Goal: Understand process/instructions: Learn how to perform a task or action

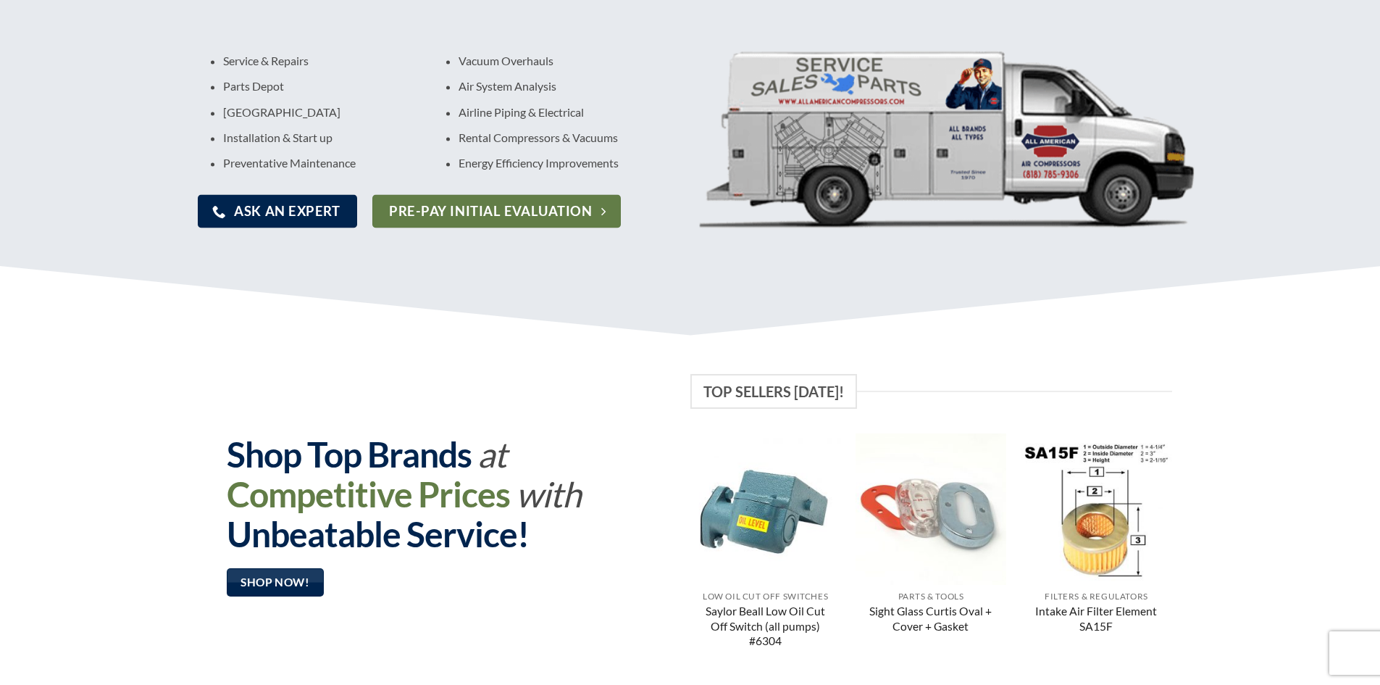
scroll to position [1125, 0]
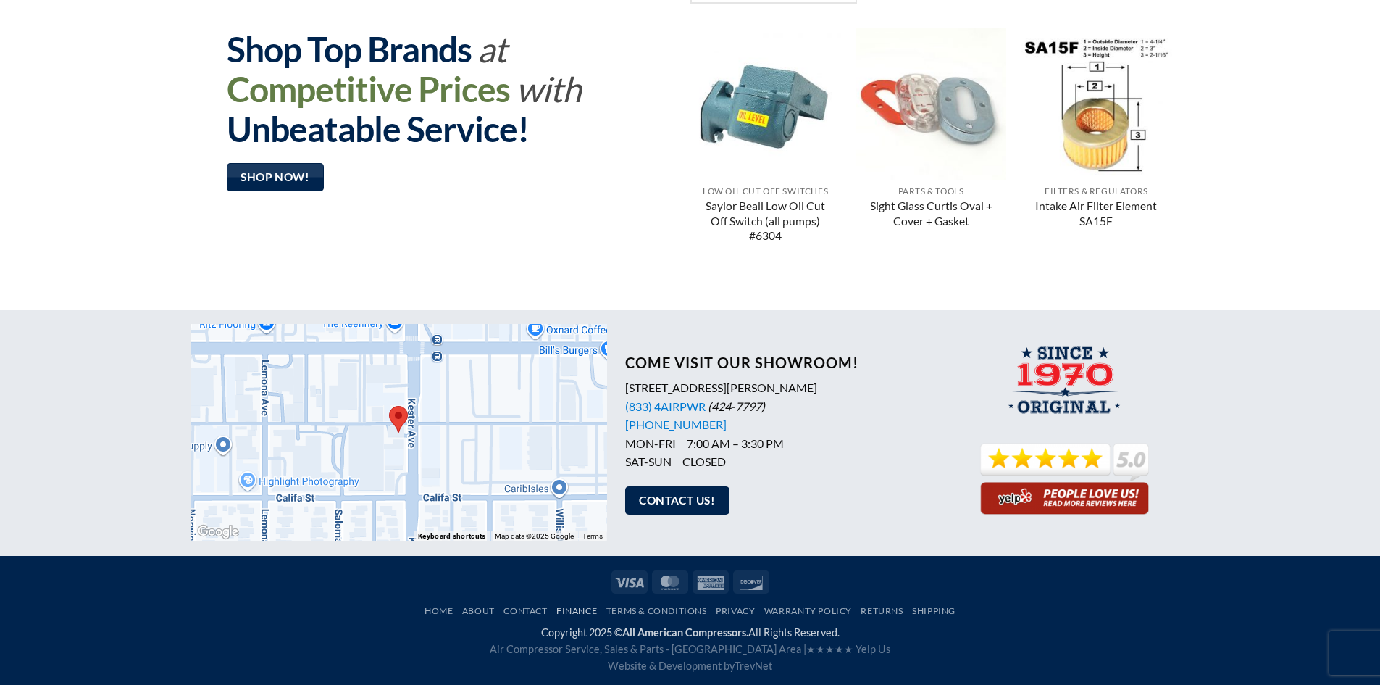
click at [568, 614] on link "Finance" at bounding box center [576, 610] width 41 height 11
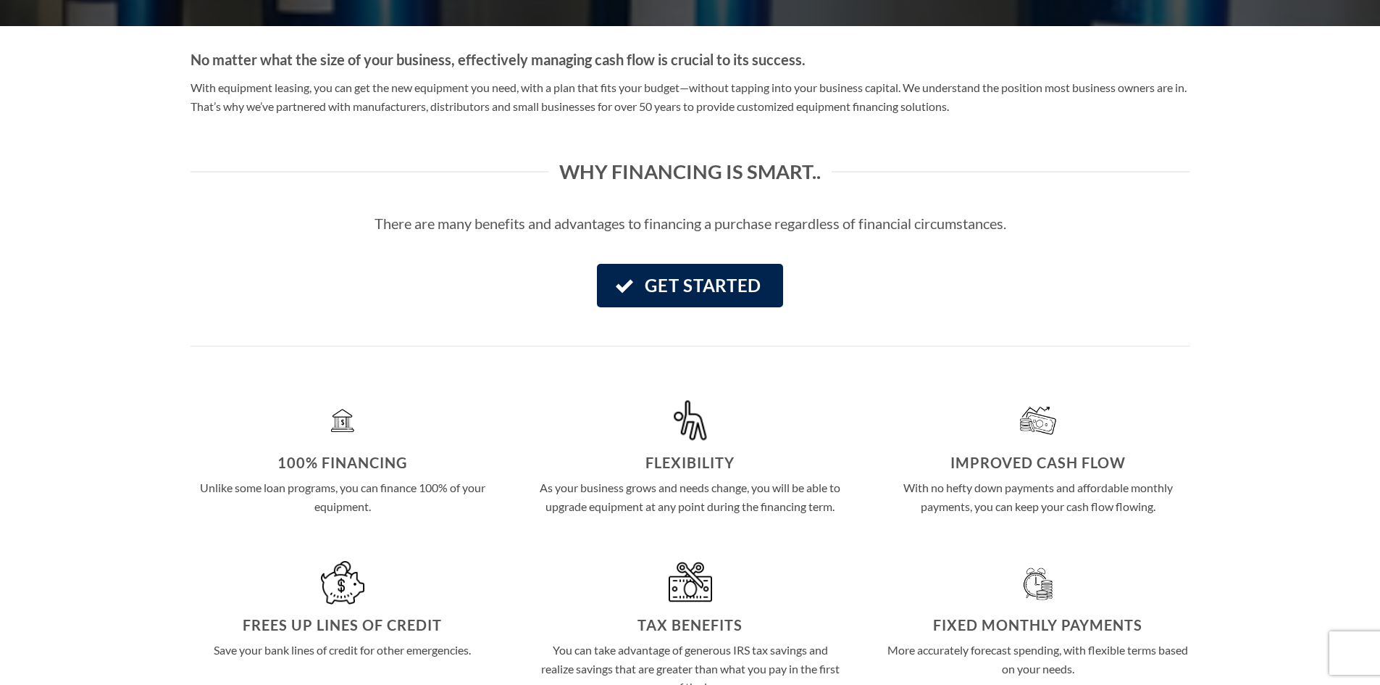
scroll to position [290, 0]
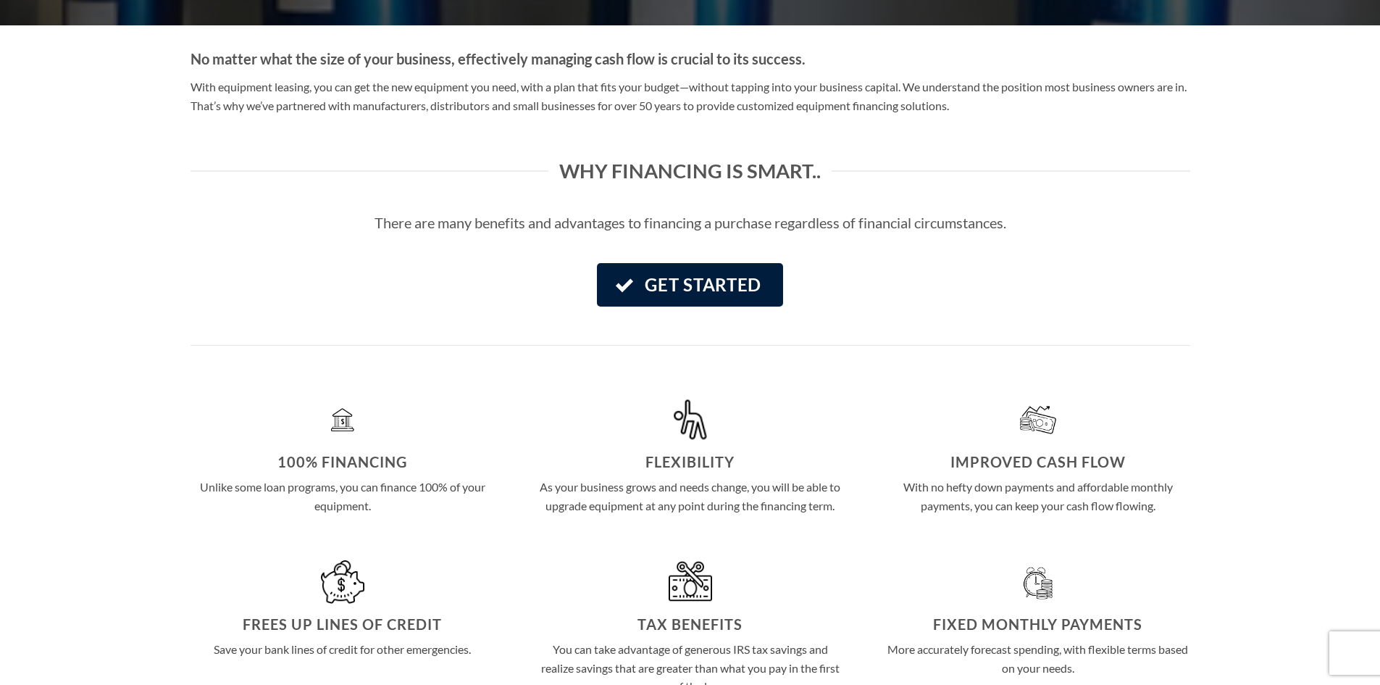
click at [673, 283] on span "Get Started" at bounding box center [703, 285] width 117 height 28
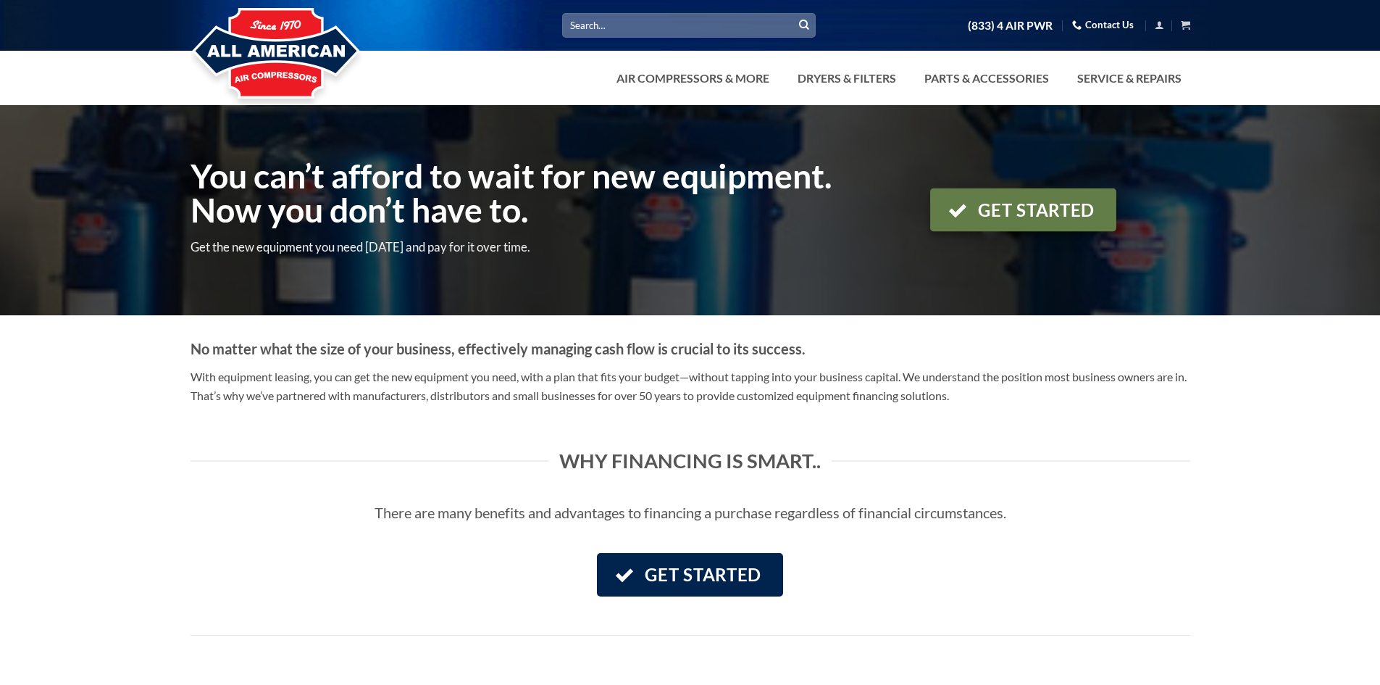
scroll to position [290, 0]
